Goal: Task Accomplishment & Management: Understand process/instructions

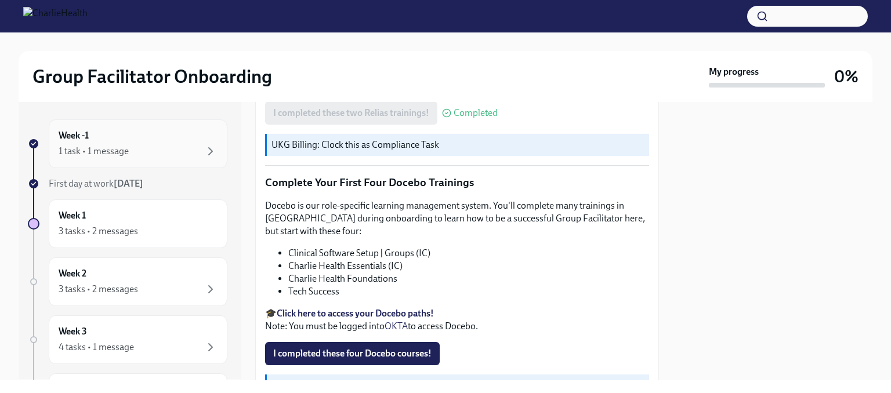
scroll to position [2, 0]
click at [158, 230] on div "3 tasks • 2 messages" at bounding box center [138, 231] width 159 height 14
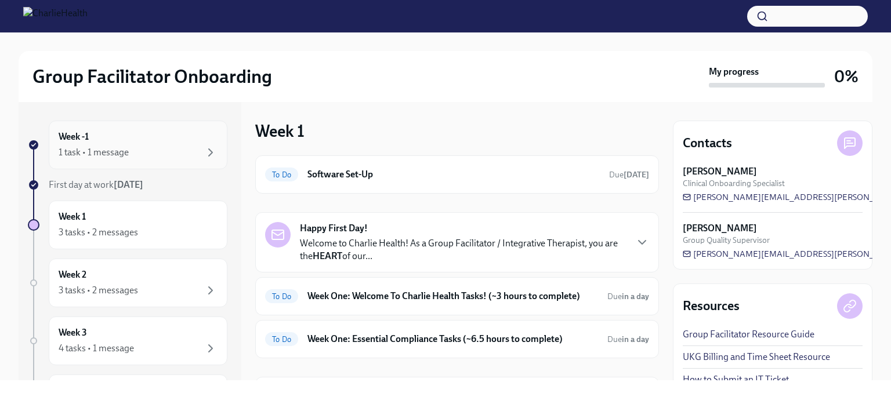
click at [108, 144] on div "Week -1 1 task • 1 message" at bounding box center [138, 145] width 159 height 29
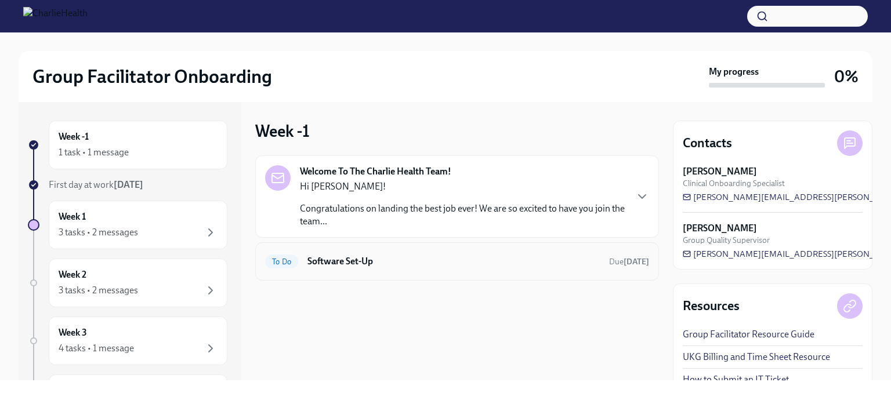
click at [280, 258] on span "To Do" at bounding box center [281, 262] width 33 height 9
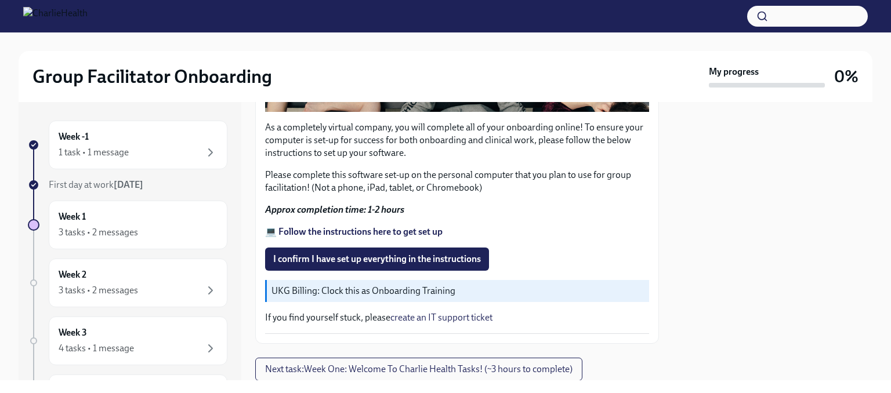
scroll to position [419, 0]
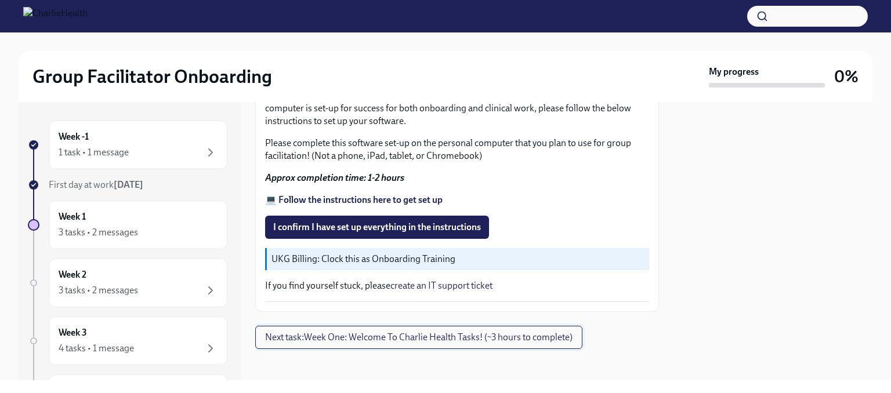
click at [283, 332] on span "Next task : Week One: Welcome To Charlie Health Tasks! (~3 hours to complete)" at bounding box center [419, 338] width 308 height 12
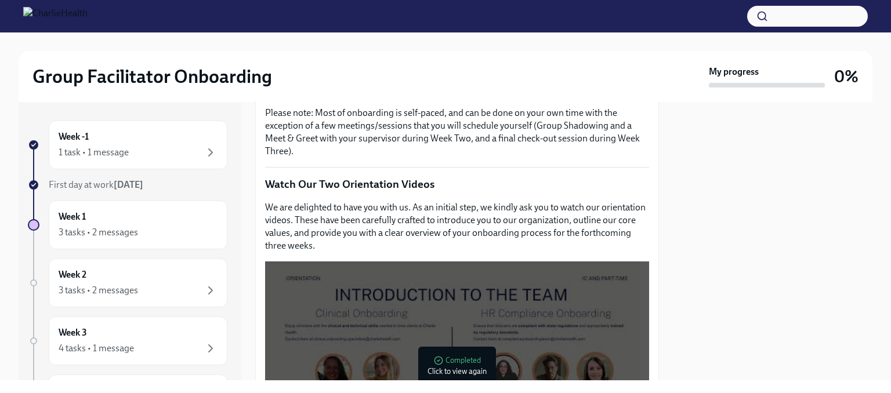
scroll to position [443, 0]
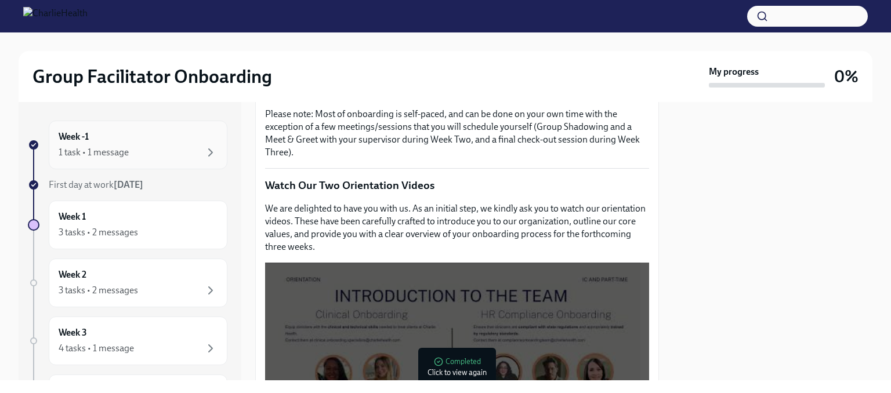
click at [111, 139] on div "Week -1 1 task • 1 message" at bounding box center [138, 145] width 159 height 29
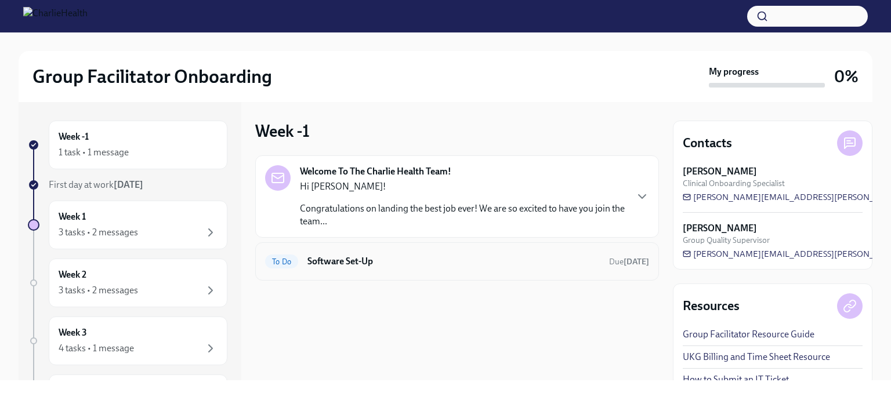
click at [320, 259] on h6 "Software Set-Up" at bounding box center [454, 261] width 292 height 13
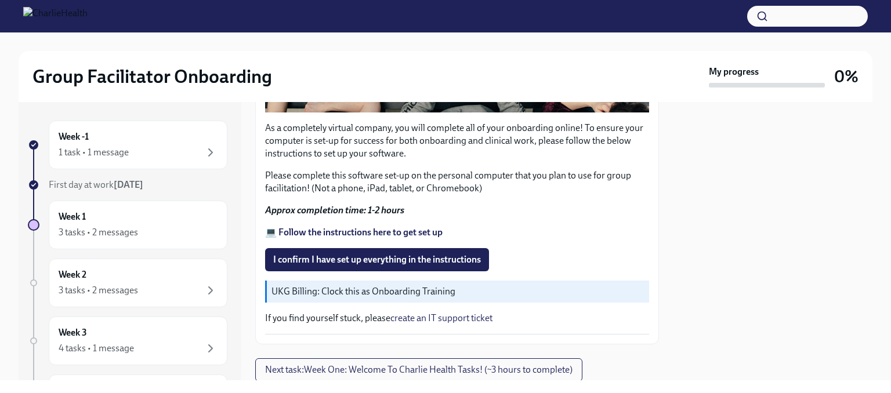
scroll to position [387, 0]
click at [304, 226] on strong "💻 Follow the instructions here to get set up" at bounding box center [354, 231] width 178 height 11
